Goal: Contribute content

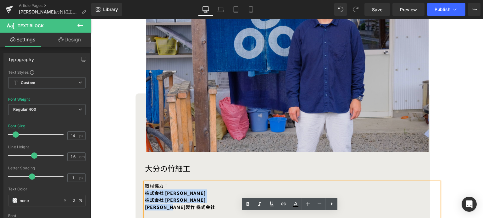
scroll to position [189, 0]
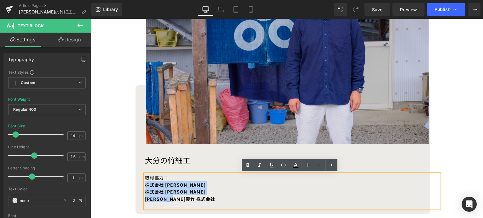
click at [273, 68] on img at bounding box center [287, 56] width 282 height 198
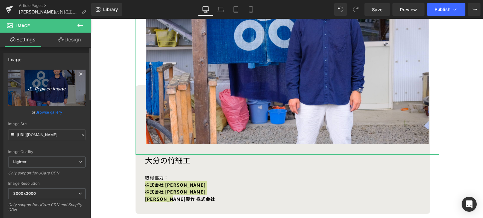
click at [44, 87] on icon "Replace Image" at bounding box center [47, 88] width 50 height 8
type input "C:\fakepath\fb472c2a23e6c3784974005024abff00.jpg"
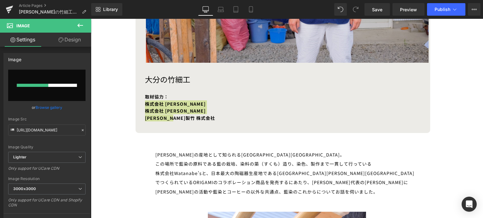
scroll to position [277, 0]
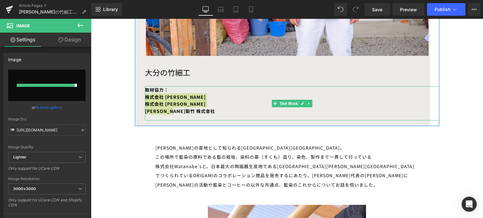
type input "[URL][DOMAIN_NAME]"
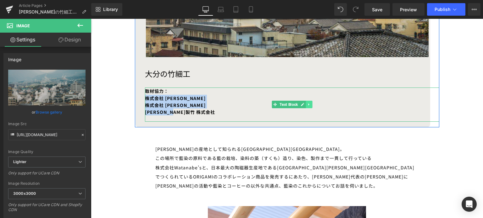
click at [307, 106] on icon at bounding box center [308, 105] width 3 height 4
click at [277, 105] on span "Text Block" at bounding box center [278, 105] width 21 height 8
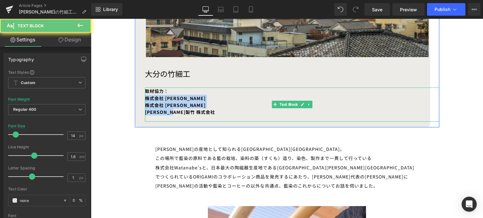
click at [169, 100] on b "株式会社 [PERSON_NAME]" at bounding box center [175, 98] width 61 height 6
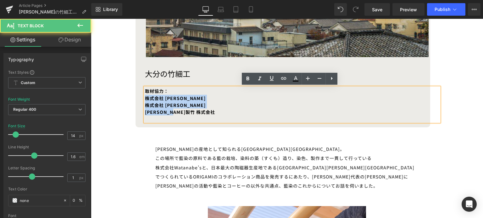
drag, startPoint x: 144, startPoint y: 99, endPoint x: 183, endPoint y: 113, distance: 41.6
click at [183, 113] on div "取材協力： 株式会社 [PERSON_NAME] 株式会社 [PERSON_NAME] [PERSON_NAME]製竹 株式会社" at bounding box center [292, 105] width 294 height 34
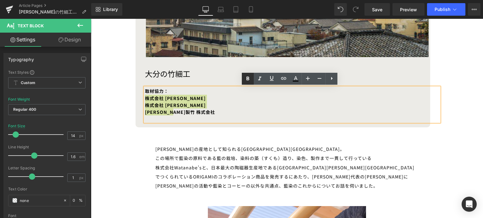
click at [246, 79] on icon at bounding box center [247, 79] width 3 height 4
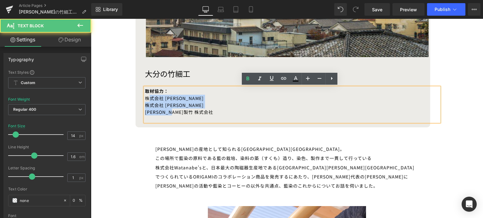
drag, startPoint x: 192, startPoint y: 114, endPoint x: 145, endPoint y: 97, distance: 50.8
click at [145, 97] on div "取材協力： 株式会社 [PERSON_NAME] 株式会社 [PERSON_NAME] [PERSON_NAME]製竹 株式会社" at bounding box center [292, 105] width 294 height 34
click at [145, 99] on div "株式会社 [PERSON_NAME]" at bounding box center [292, 98] width 294 height 7
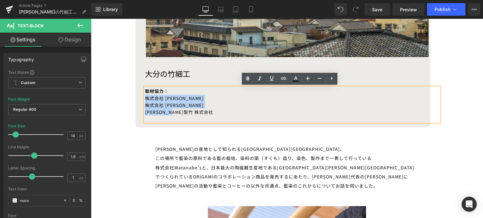
drag, startPoint x: 143, startPoint y: 97, endPoint x: 179, endPoint y: 115, distance: 39.8
click at [179, 115] on div "取材協力： 株式会社 [PERSON_NAME] 株式会社 [PERSON_NAME] [PERSON_NAME]製竹 株式会社" at bounding box center [292, 105] width 294 height 34
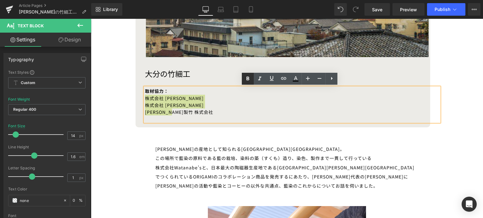
click at [249, 79] on icon at bounding box center [248, 79] width 8 height 8
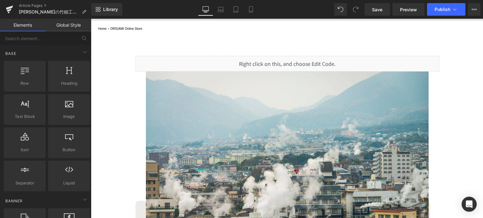
scroll to position [74, 0]
